Goal: Task Accomplishment & Management: Complete application form

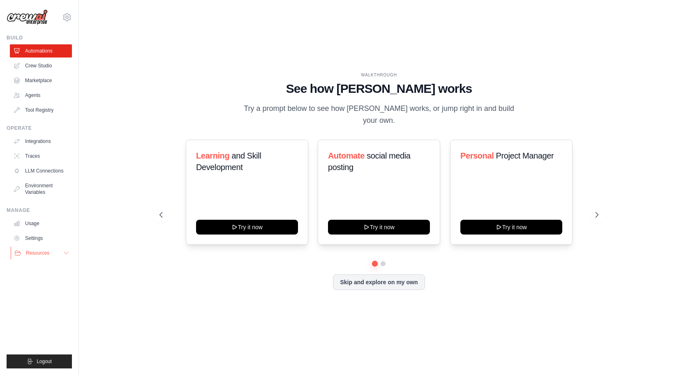
click at [42, 254] on span "Resources" at bounding box center [37, 253] width 23 height 7
click at [49, 249] on button "Resources" at bounding box center [42, 253] width 62 height 13
click at [43, 97] on link "Agents" at bounding box center [42, 95] width 62 height 13
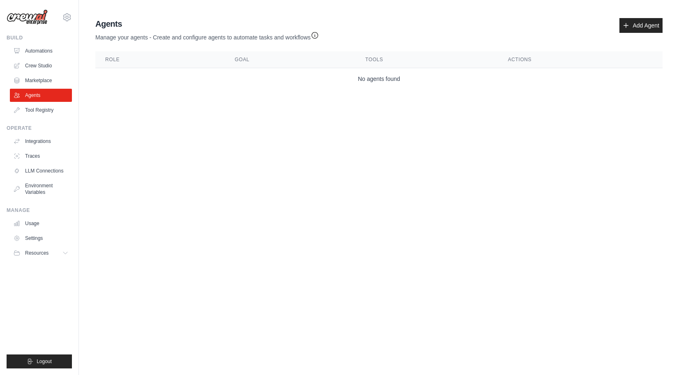
click at [622, 34] on div "Agents Manage your agents - Create and configure agents to automate tasks and w…" at bounding box center [378, 29] width 567 height 23
click at [624, 29] on link "Add Agent" at bounding box center [640, 25] width 43 height 15
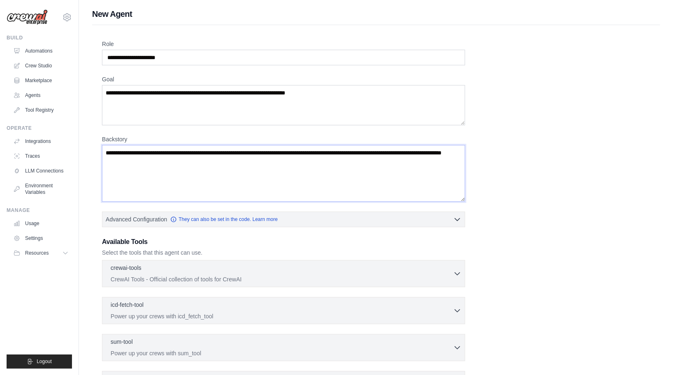
click at [153, 171] on textarea "Backstory" at bounding box center [283, 173] width 363 height 57
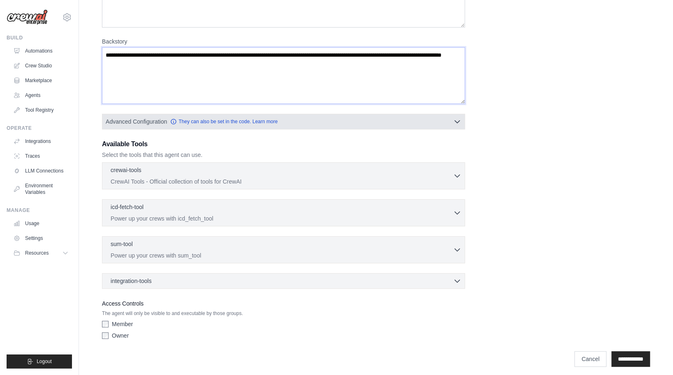
scroll to position [100, 0]
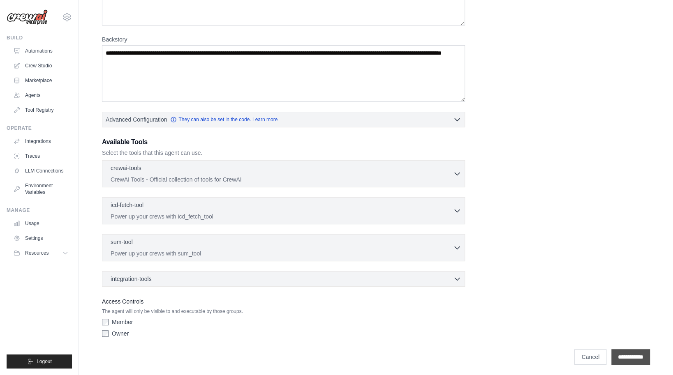
click at [619, 349] on input "**********" at bounding box center [630, 357] width 39 height 16
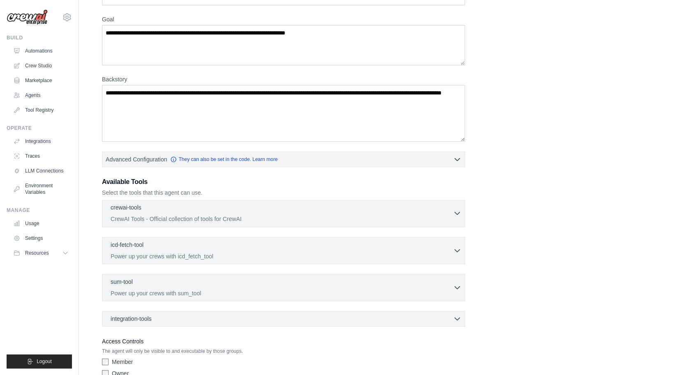
scroll to position [0, 0]
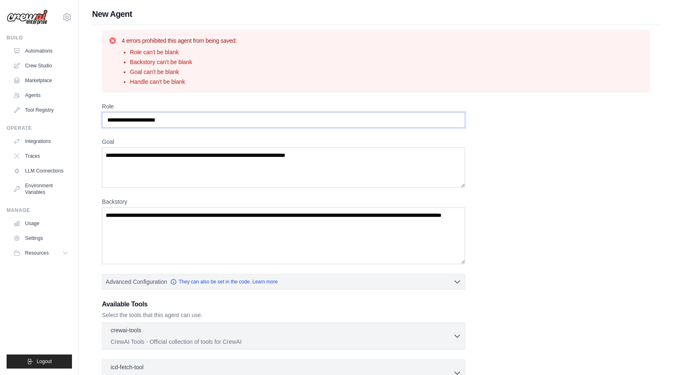
click at [190, 125] on input "Role" at bounding box center [283, 120] width 363 height 16
type input "*"
type input "**********"
click at [151, 162] on textarea "Goal" at bounding box center [283, 168] width 363 height 40
type textarea "**********"
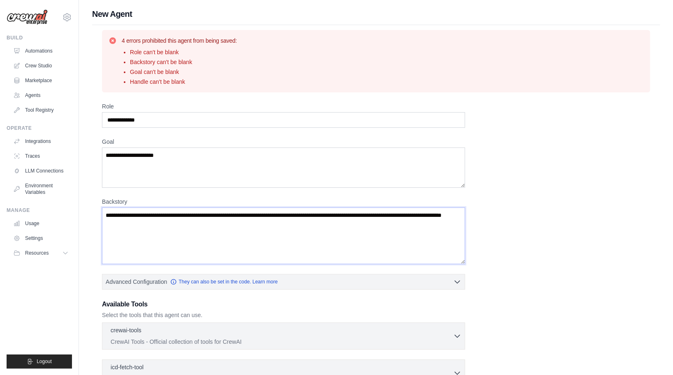
click at [163, 230] on textarea "Backstory" at bounding box center [283, 235] width 363 height 57
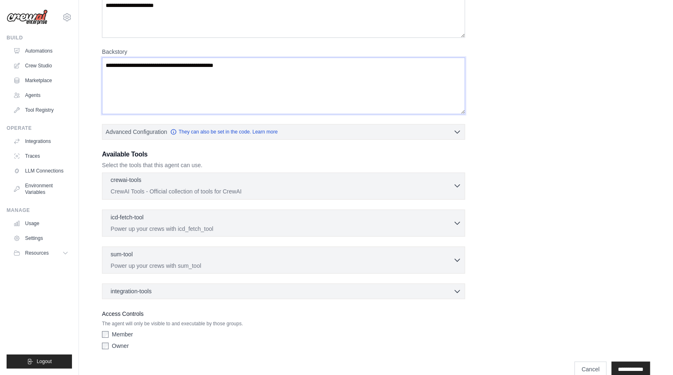
type textarea "**********"
click at [230, 187] on p "CrewAI Tools - Official collection of tools for CrewAI" at bounding box center [282, 191] width 342 height 8
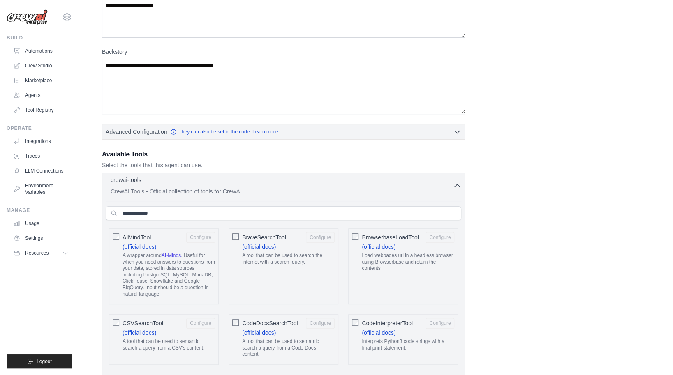
click at [244, 178] on div "crewai-tools 0 selected" at bounding box center [282, 181] width 342 height 10
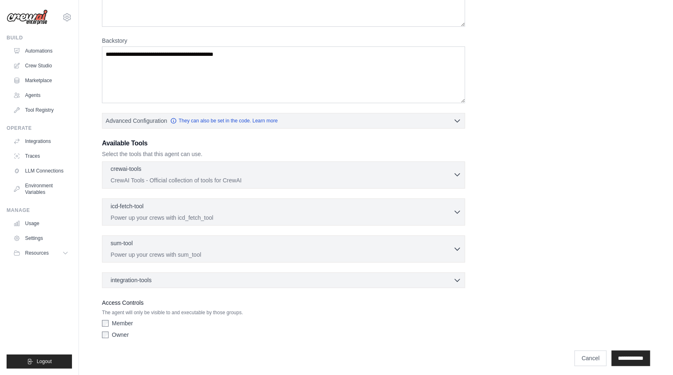
scroll to position [162, 0]
click at [180, 208] on div "icd-fetch-tool 0 selected" at bounding box center [282, 206] width 342 height 10
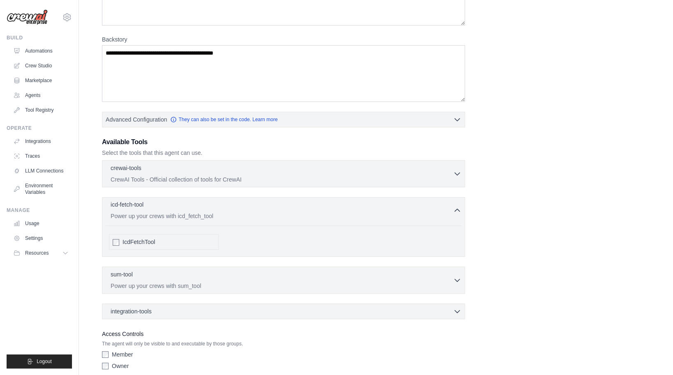
click at [184, 206] on div "icd-fetch-tool 0 selected" at bounding box center [282, 206] width 342 height 10
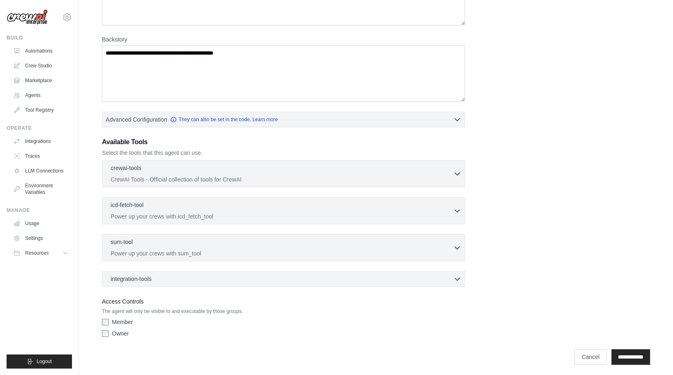
click at [166, 257] on div "sum-tool 0 selected Power up your crews with sum_tool SumTool" at bounding box center [283, 247] width 363 height 27
click at [175, 249] on p "Power up your crews with sum_tool" at bounding box center [282, 253] width 342 height 8
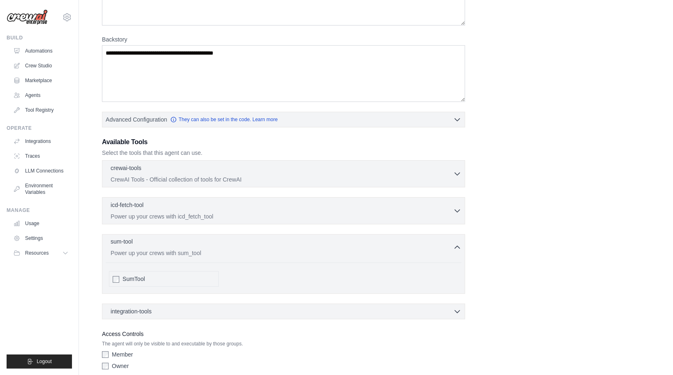
click at [175, 249] on p "Power up your crews with sum_tool" at bounding box center [282, 253] width 342 height 8
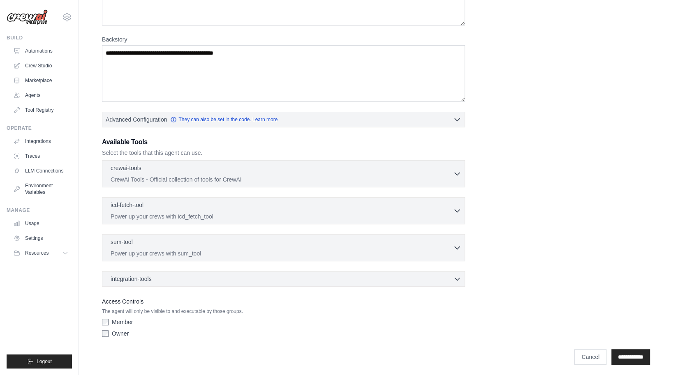
click at [111, 321] on div "Member" at bounding box center [283, 322] width 363 height 8
click at [622, 355] on input "**********" at bounding box center [630, 357] width 39 height 16
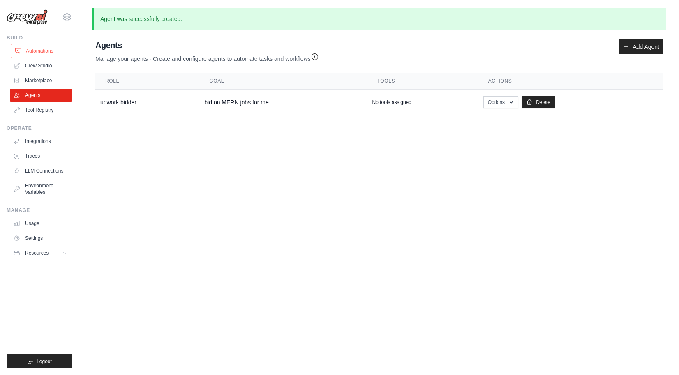
click at [48, 51] on link "Automations" at bounding box center [42, 50] width 62 height 13
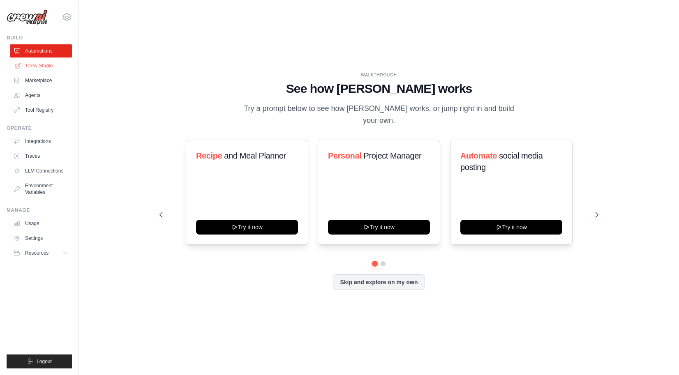
click at [48, 69] on link "Crew Studio" at bounding box center [42, 65] width 62 height 13
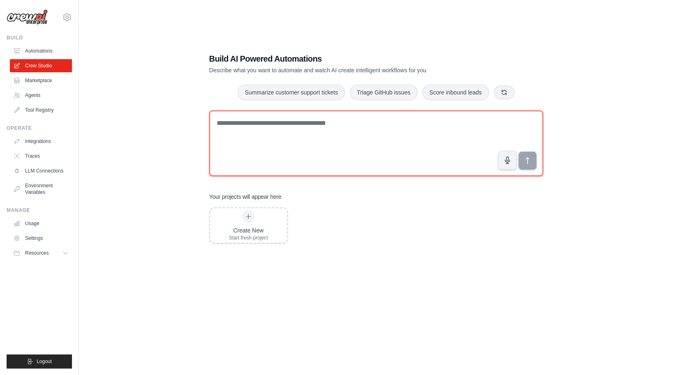
click at [369, 141] on textarea at bounding box center [376, 144] width 334 height 66
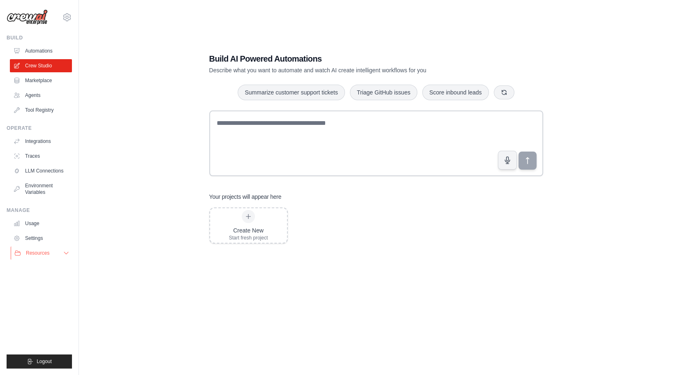
click at [59, 247] on button "Resources" at bounding box center [42, 253] width 62 height 13
click at [40, 240] on link "Settings" at bounding box center [42, 238] width 62 height 13
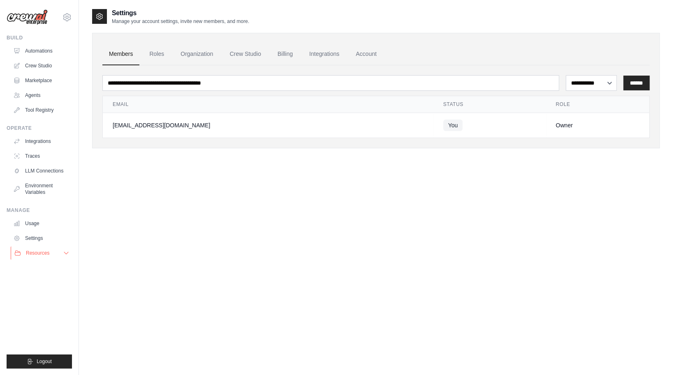
click at [20, 253] on icon at bounding box center [17, 253] width 7 height 7
click at [39, 281] on span "GitHub" at bounding box center [36, 280] width 15 height 7
